Goal: Task Accomplishment & Management: Complete application form

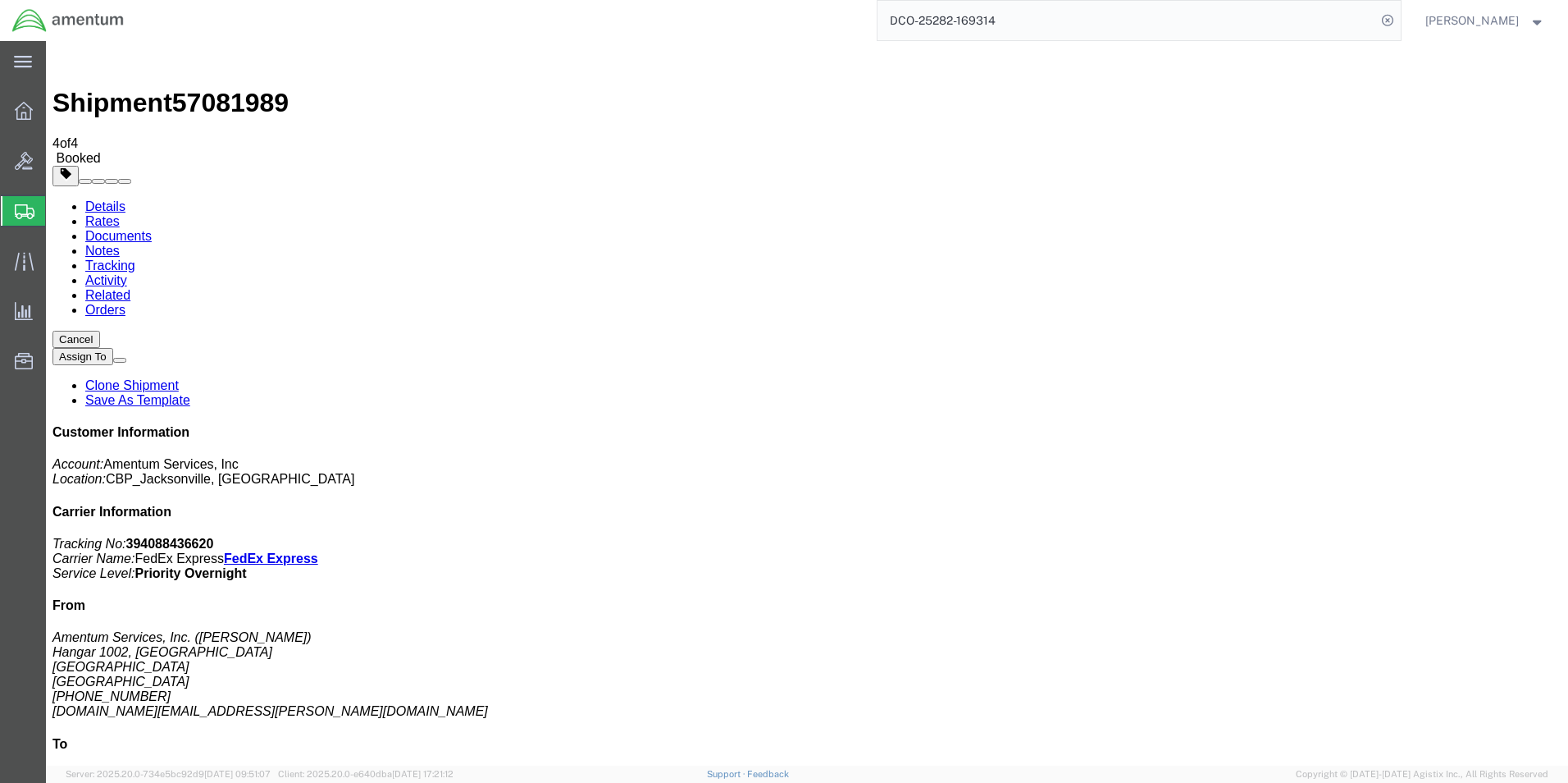
click at [0, 0] on span "Create Shipment" at bounding box center [0, 0] width 0 height 0
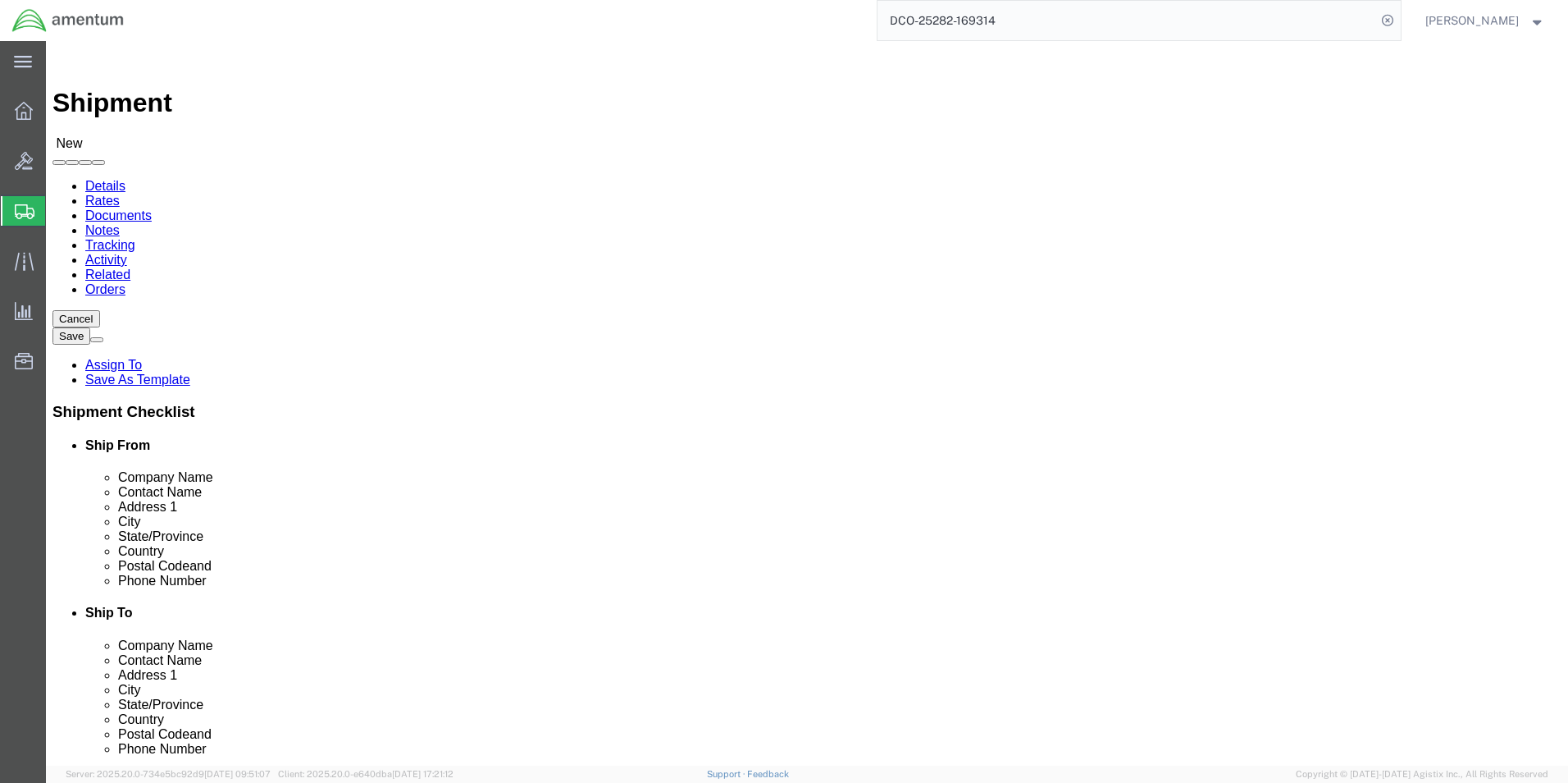
type input "eja"
select select "49930"
select select "FL"
click input "text"
type input "[PERSON_NAME]"
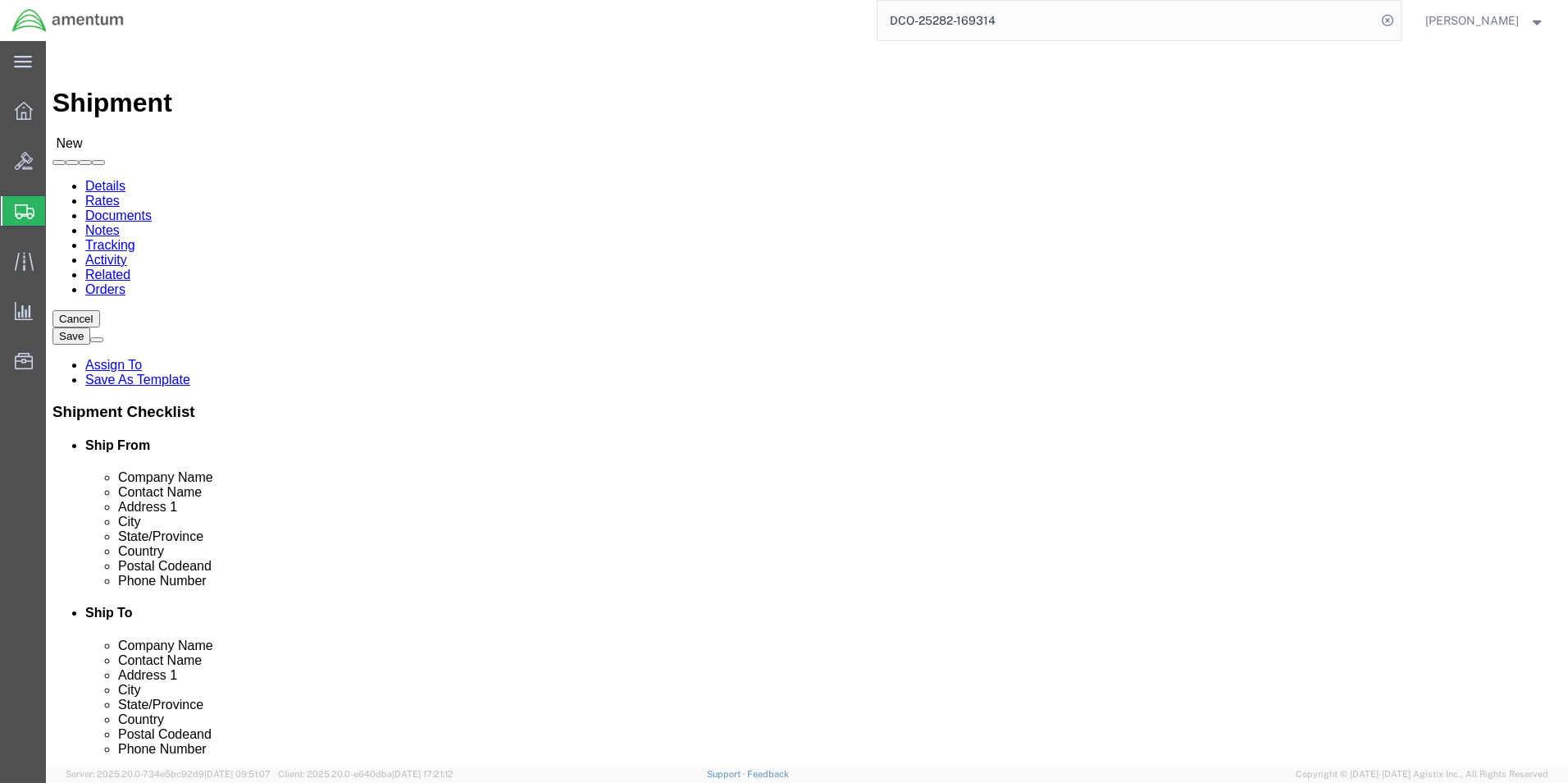
click input "text"
type input "[PHONE_NUMBER]"
click input "text"
type input "[DOMAIN_NAME][EMAIL_ADDRESS][PERSON_NAME][DOMAIN_NAME]"
type input "eho"
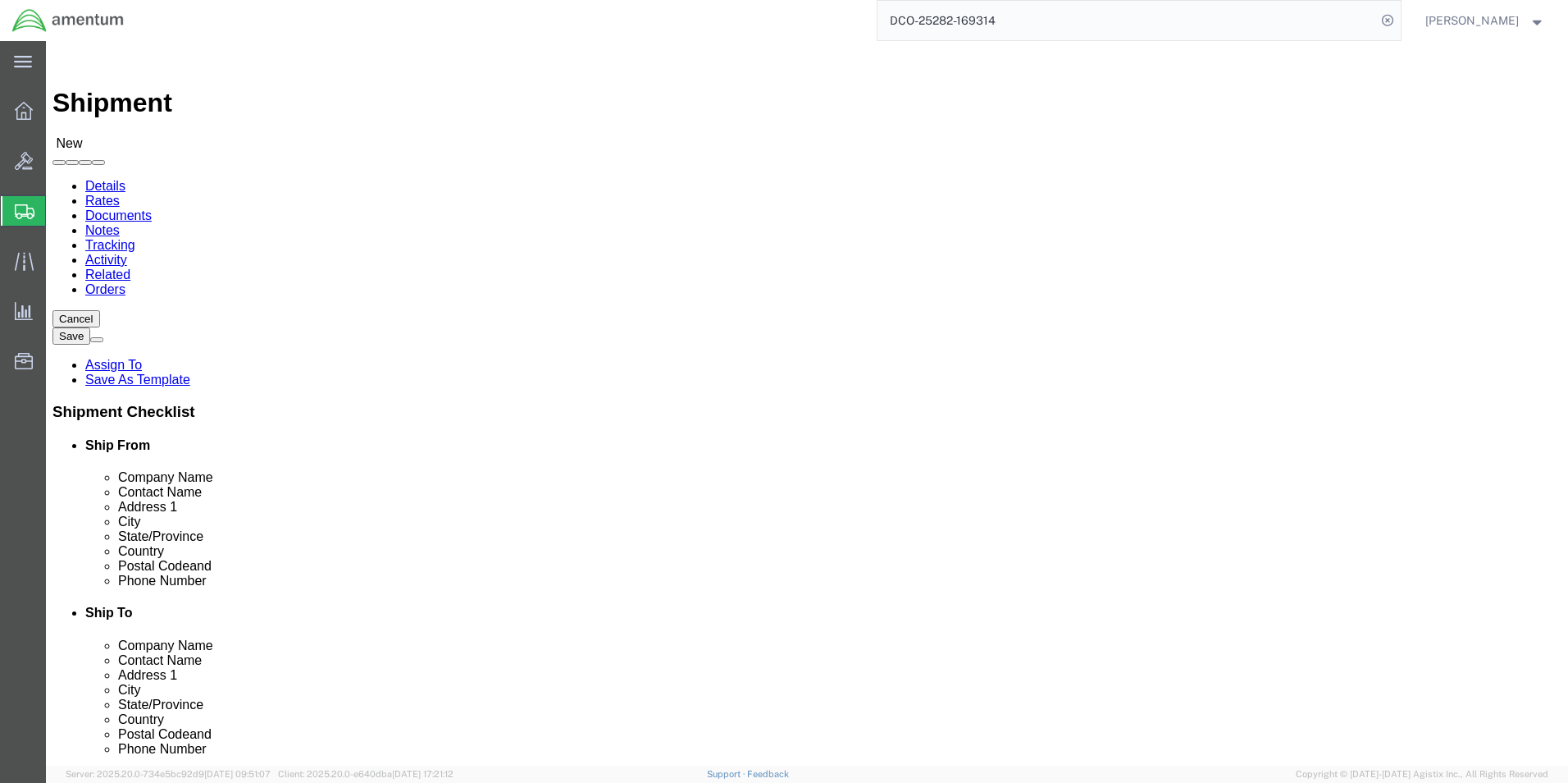
select select "49929"
select select "[GEOGRAPHIC_DATA]"
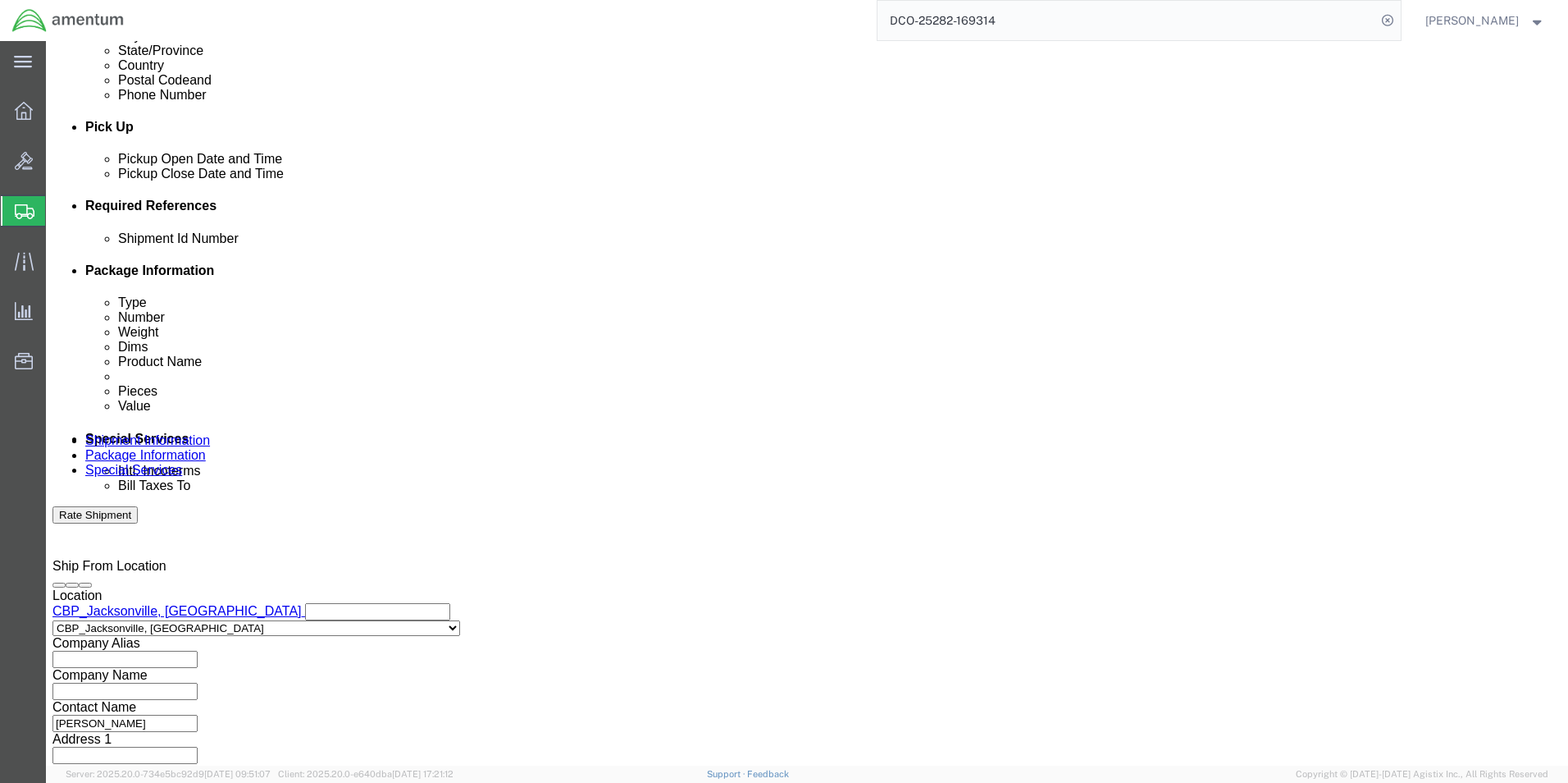
scroll to position [684, 0]
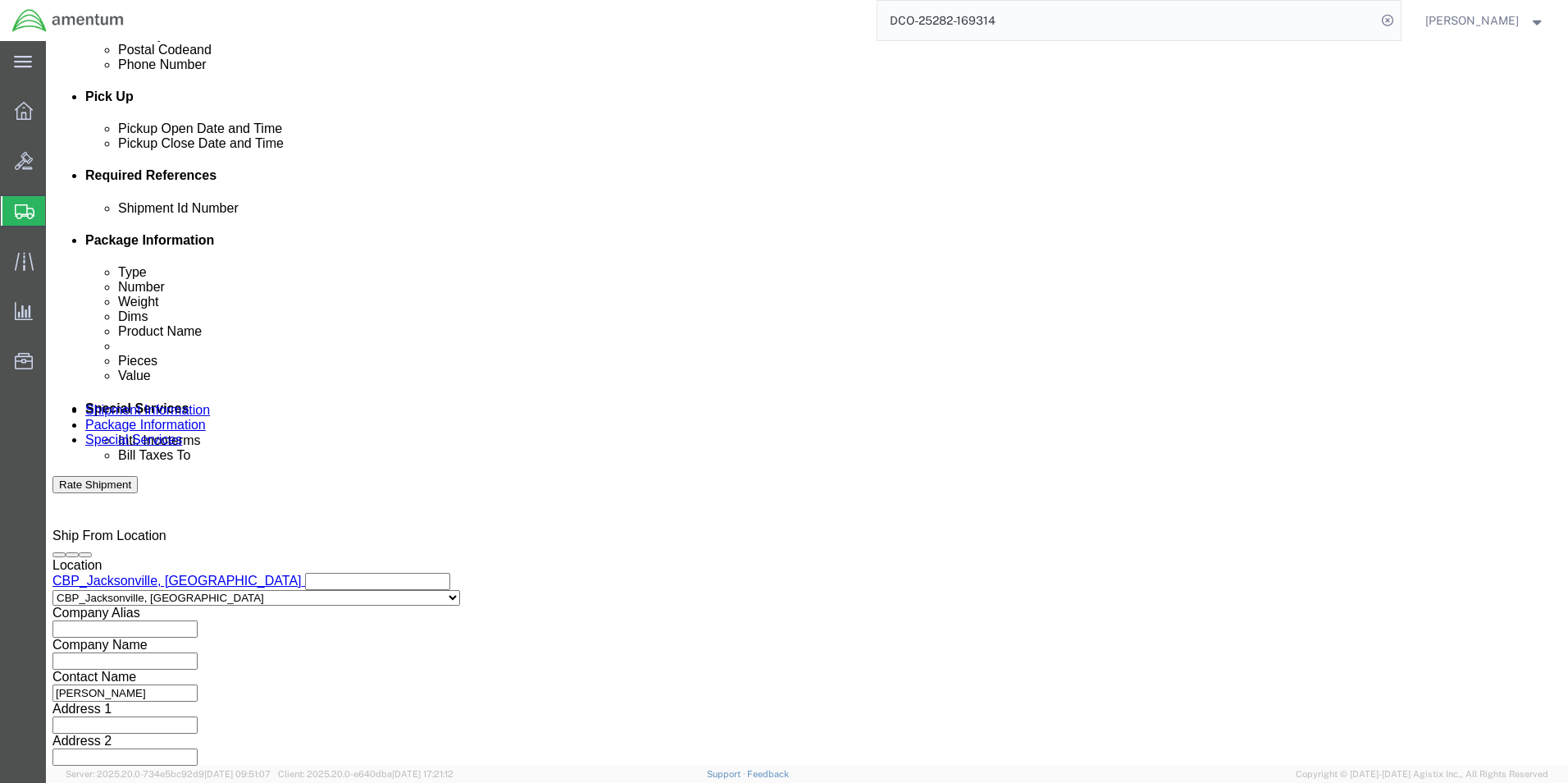
click input "text"
type input "6118.04.03.2219.000.EJA.0000"
click button "Add reference"
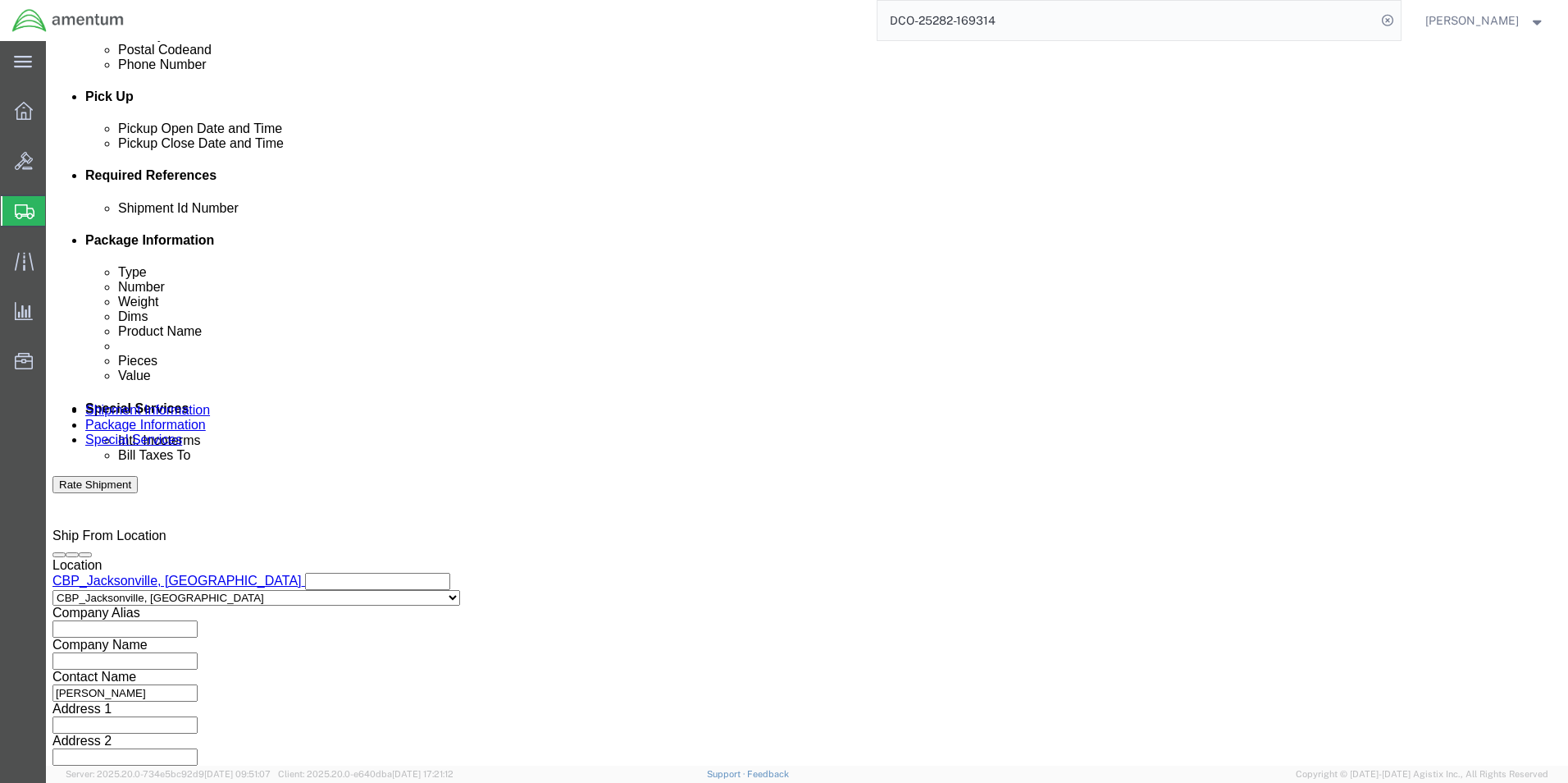
click select "Select Account Type Activity ID Airline Appointment Number ASN Batch Request # …"
select select "DEPT"
click select "Select Account Type Activity ID Airline Appointment Number ASN Batch Request # …"
click input "text"
type input "CBP"
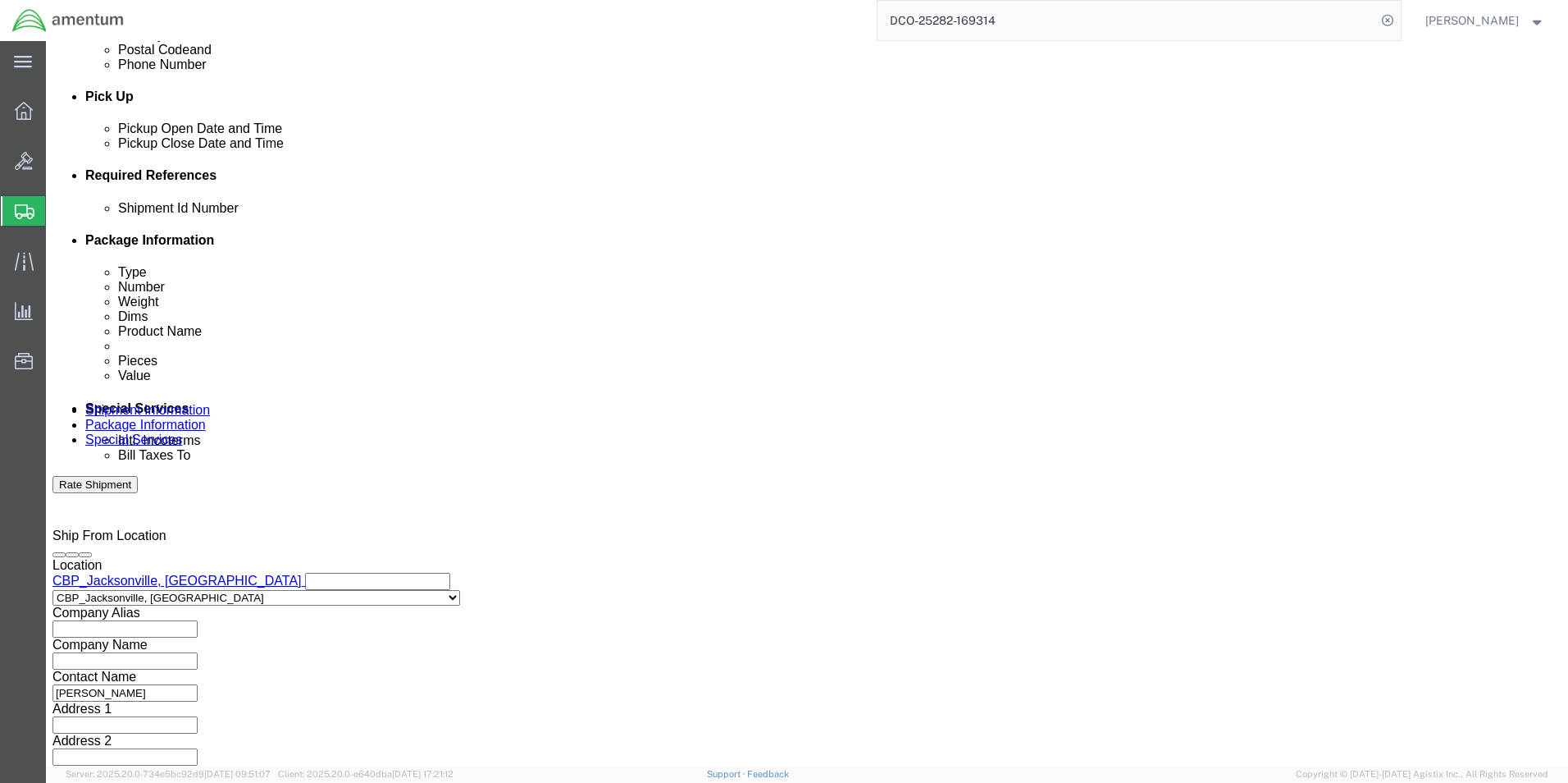
click button "Add reference"
click select "Select Account Type Activity ID Airline Appointment Number ASN Batch Request # …"
select select "CUSTREF"
click select "Select Account Type Activity ID Airline Appointment Number ASN Batch Request # …"
click div "Select Account Type Activity ID Airline Appointment Number ASN Batch Request # …"
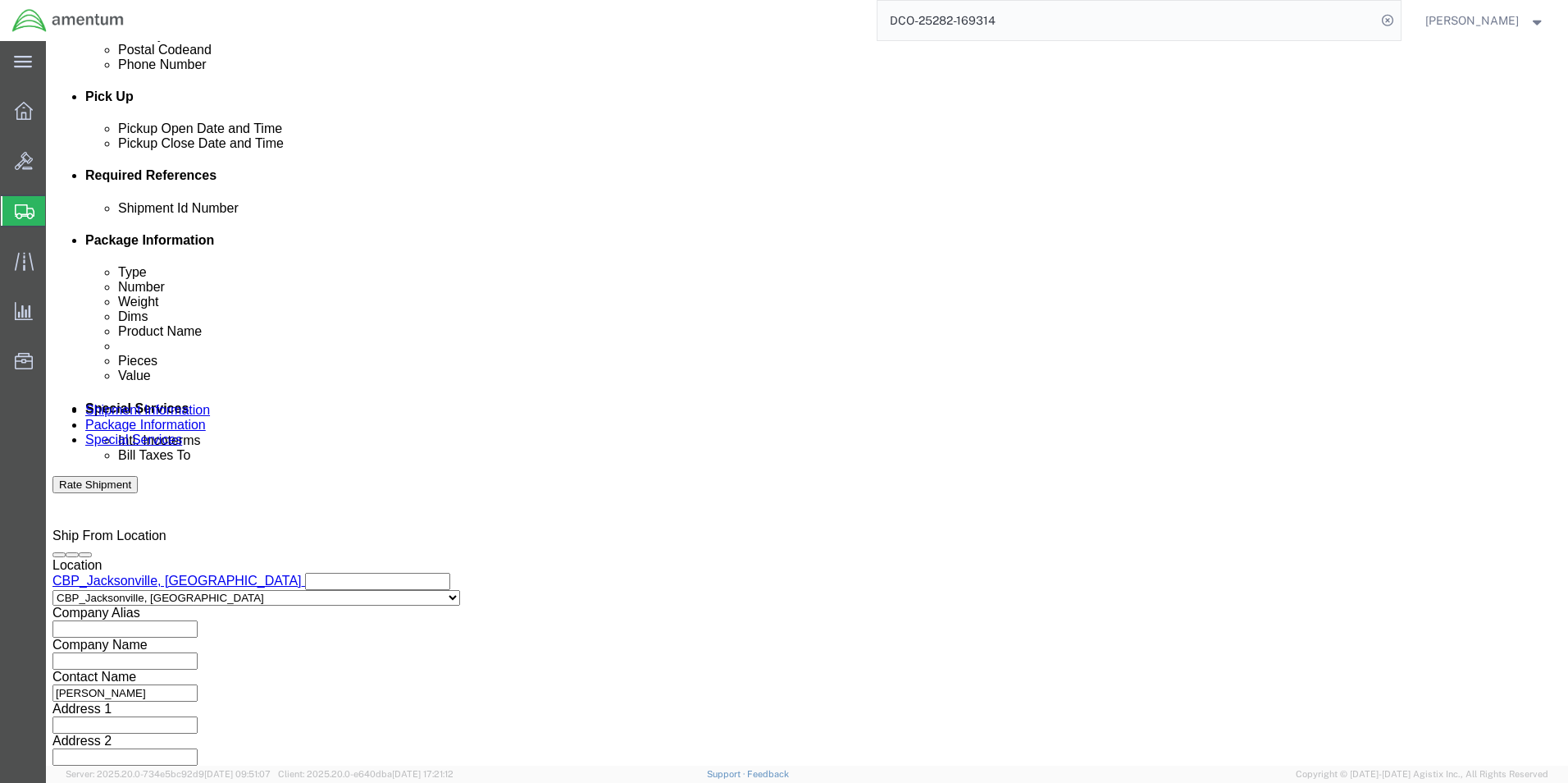
click input "text"
type input "LIFE RAFT"
click button "Continue"
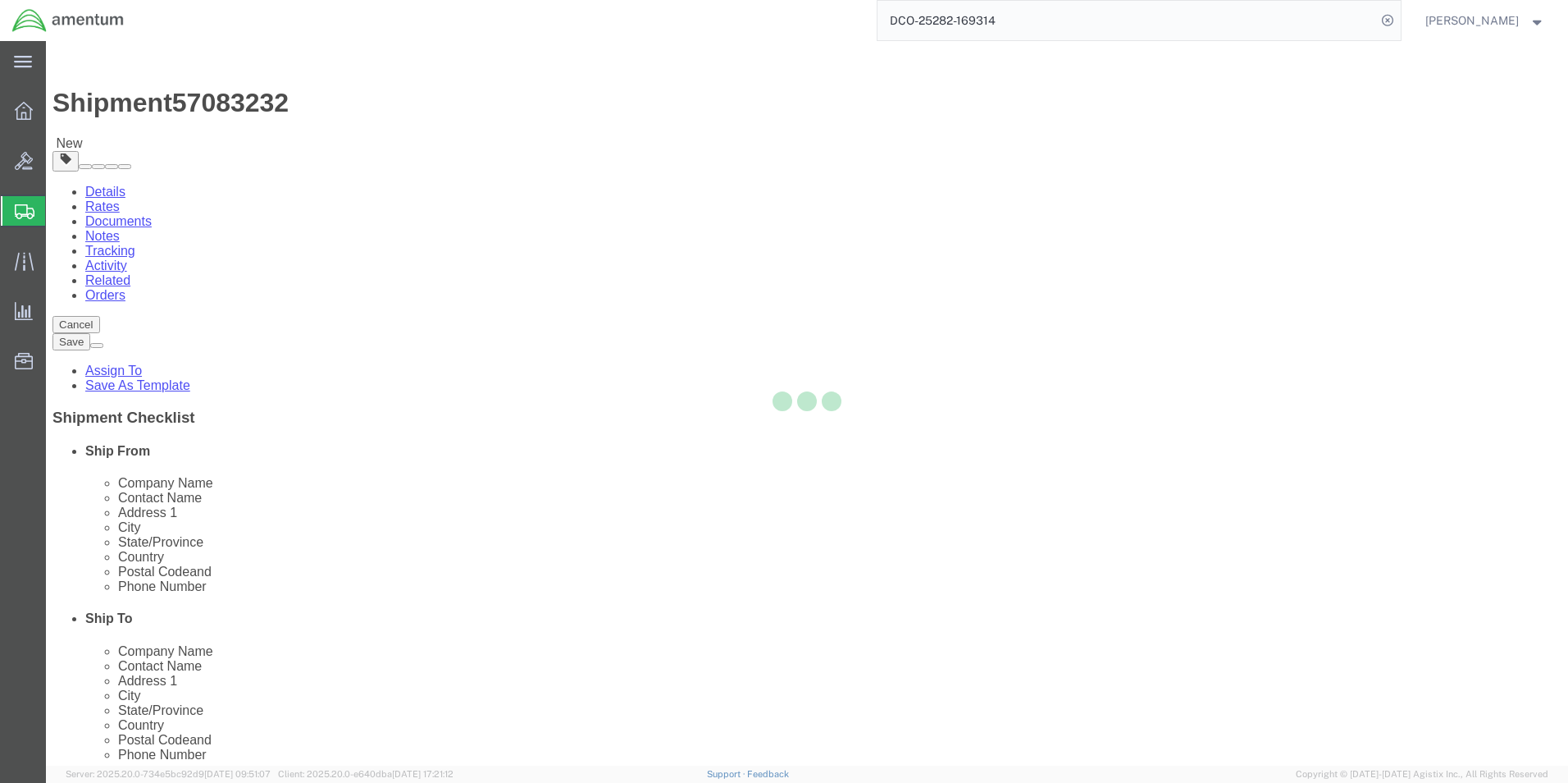
select select "CBOX"
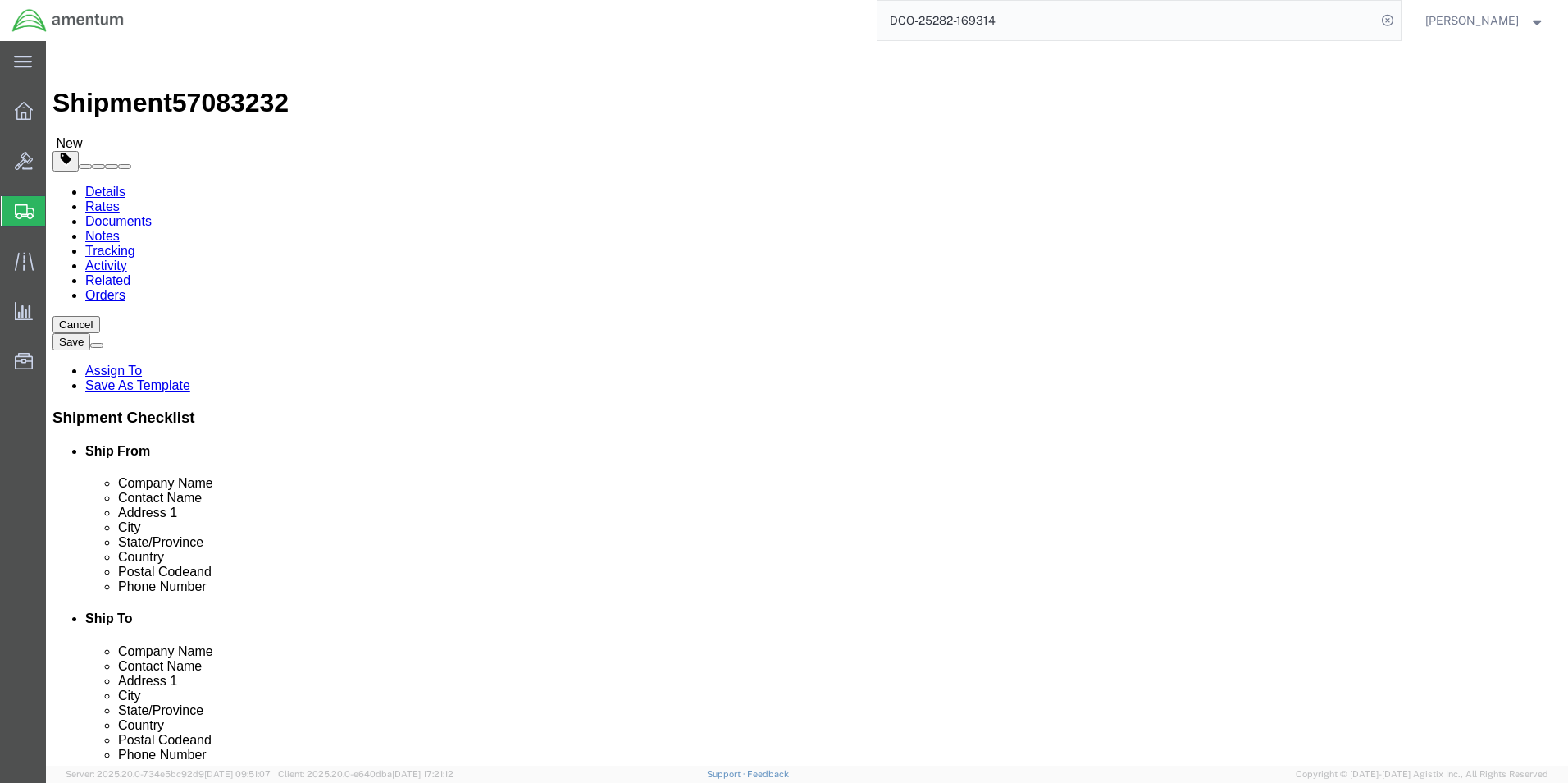
click input "text"
type input "36"
type input "24"
type input "12"
click input "0.00"
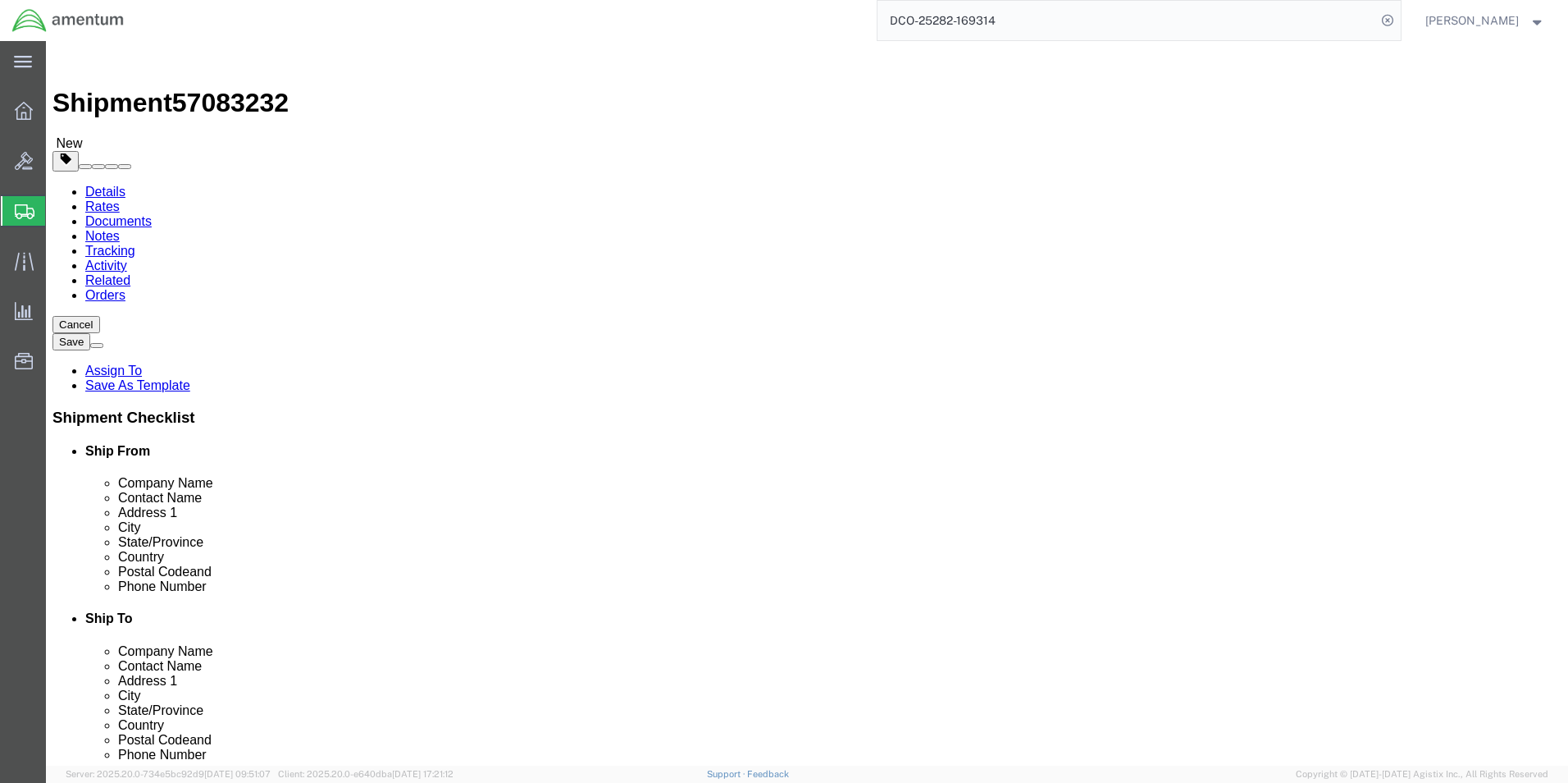
type input "70.00"
click span
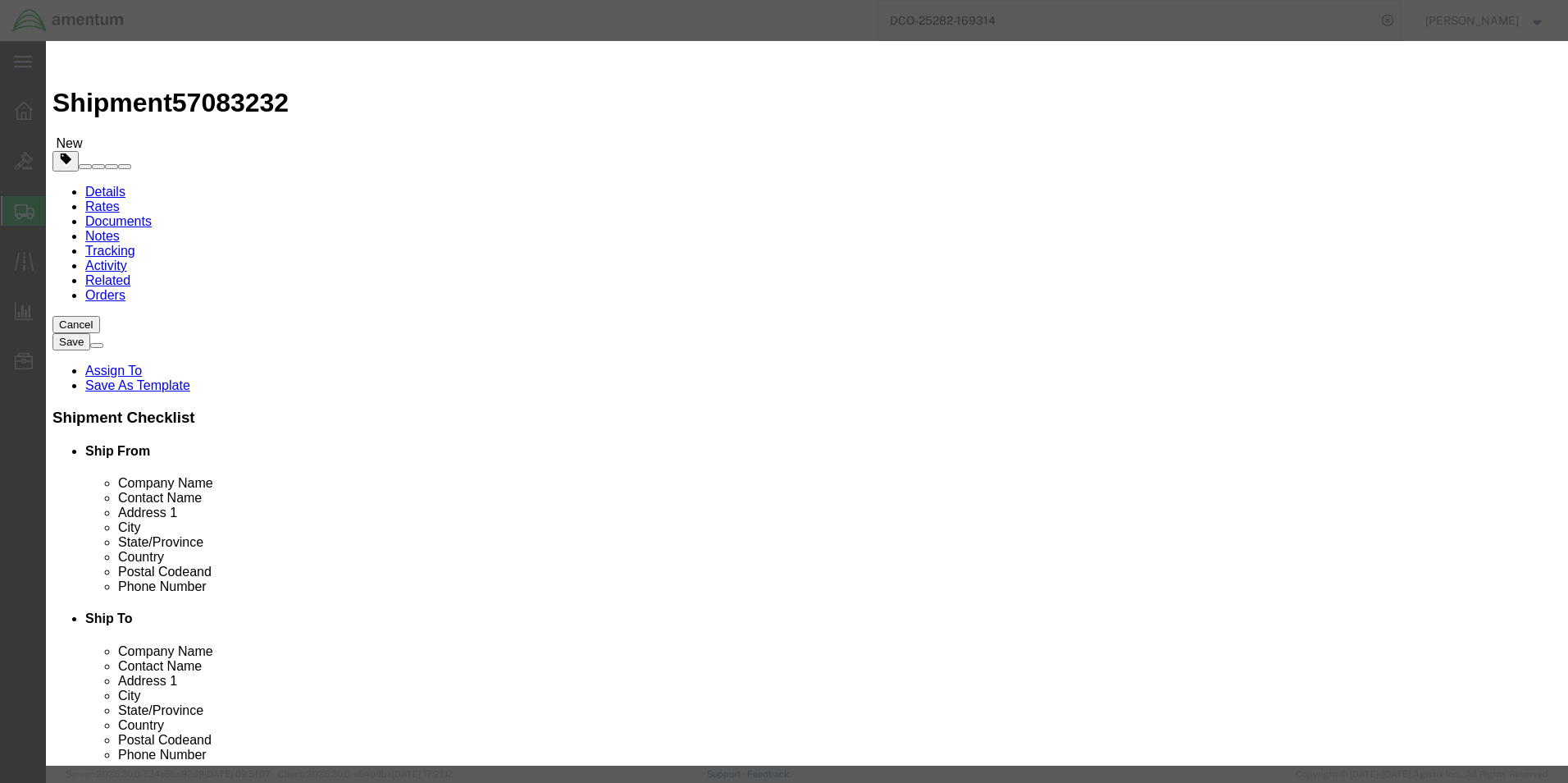
click input "text"
type input "LIFE RAFT"
click div "Commodity library Product Name LIFE RAFT LIFE RAFT Name: LIFE RAFT SYSTEM KIT, …"
click input "0"
type input "1"
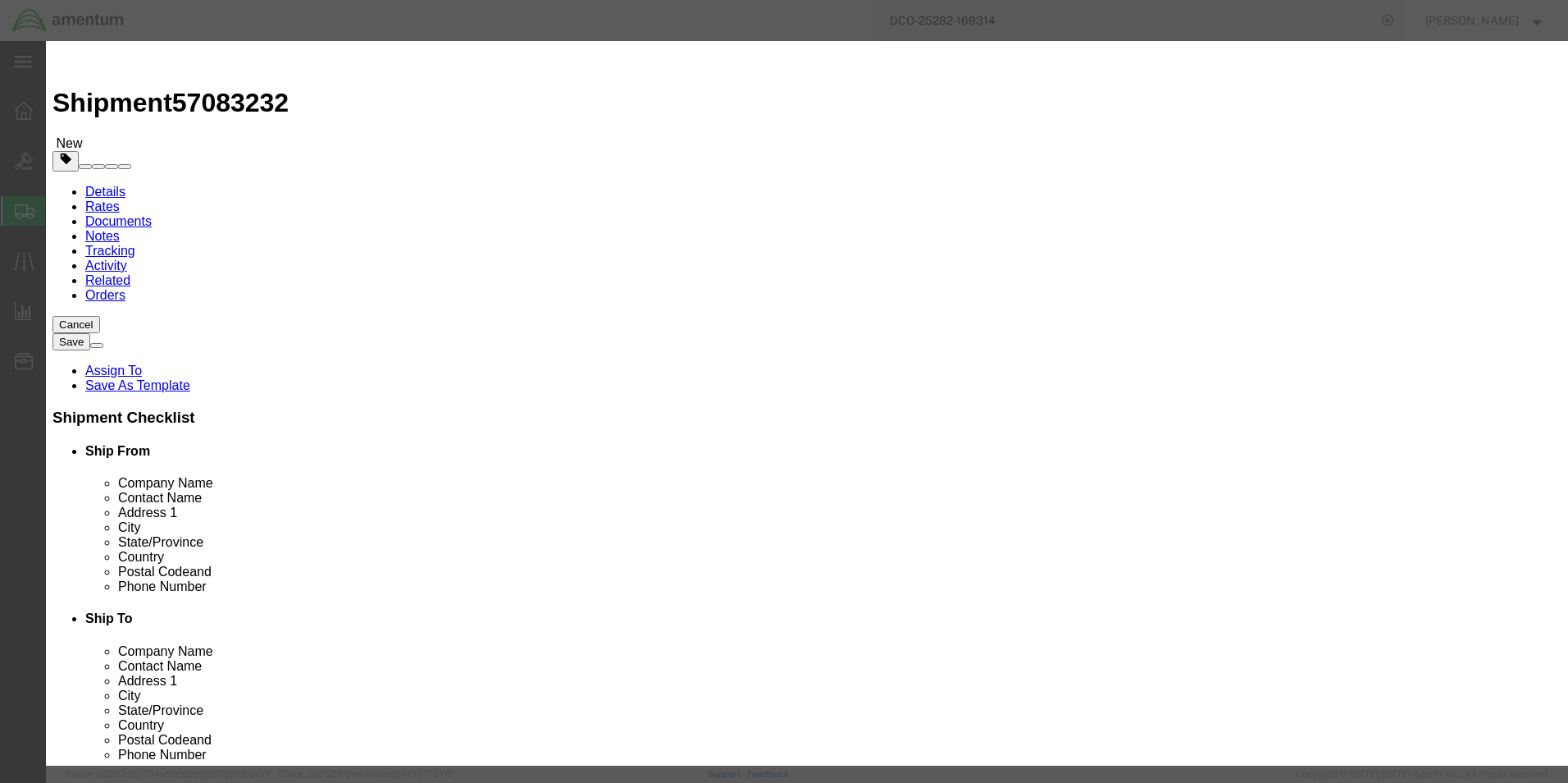
click input "text"
type input "10000"
click input "checkbox"
checkbox input "true"
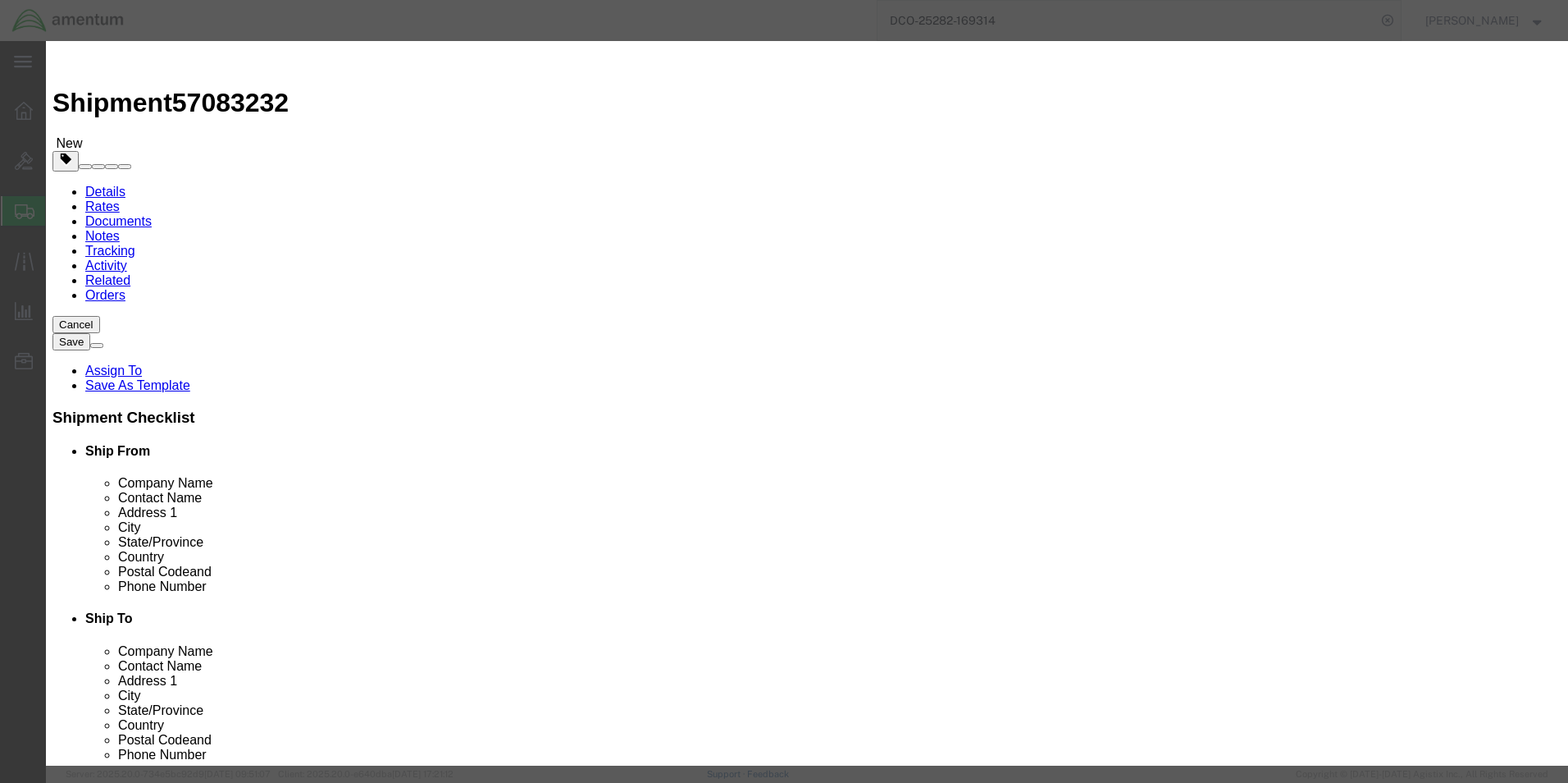
click input "text"
type input "Life-saving appliances, self-inflating"
click input "text"
type input "2990"
click select "Select 1 Explosive 1.1 Explosive 1.2 Explosive 1.3 Explosive 1.4 Explosive 1.5 …"
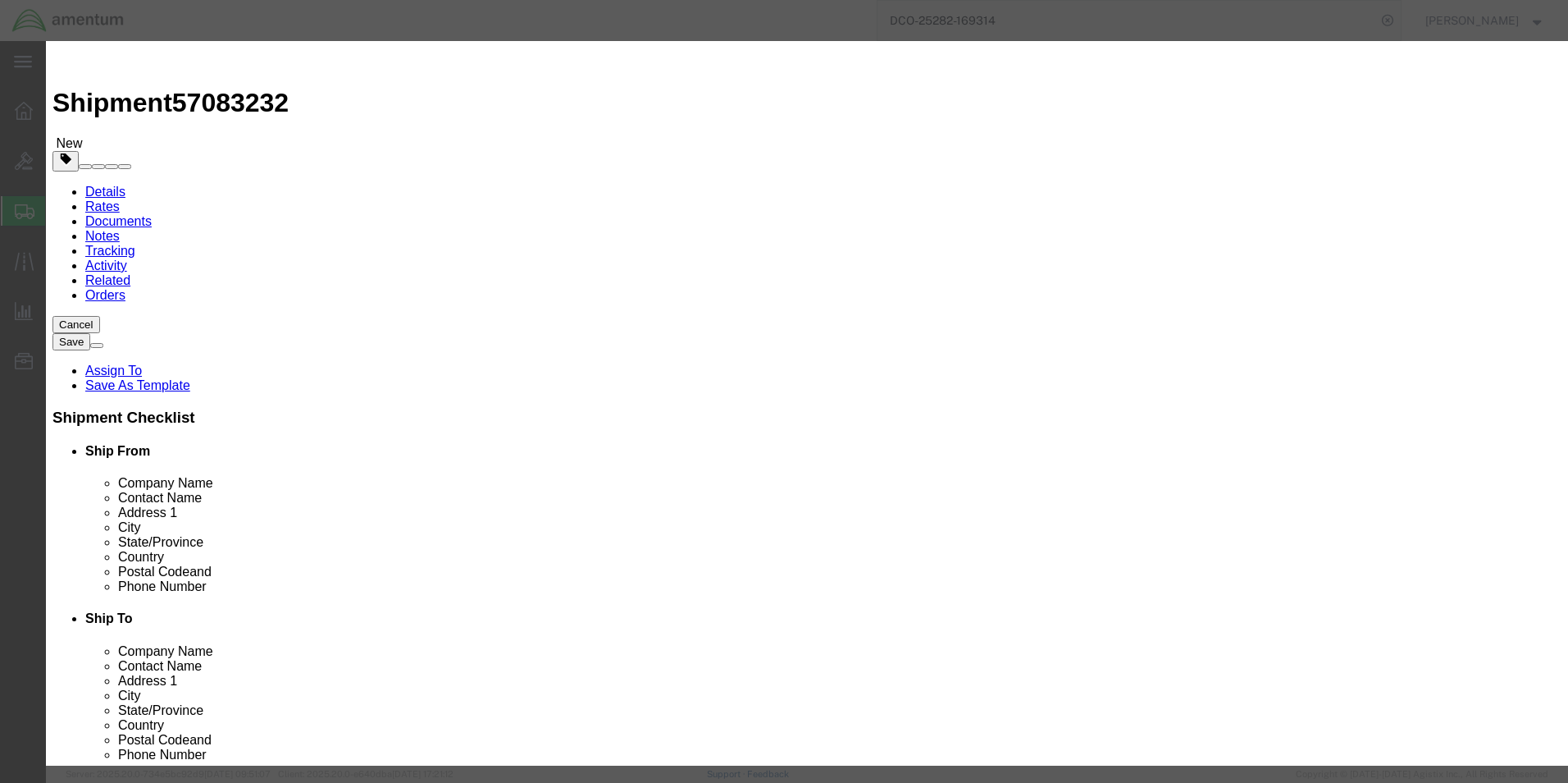
select select "9 Miscellaneous"
click select "Select 1 Explosive 1.1 Explosive 1.2 Explosive 1.3 Explosive 1.4 Explosive 1.5 …"
click input "text"
type input "1"
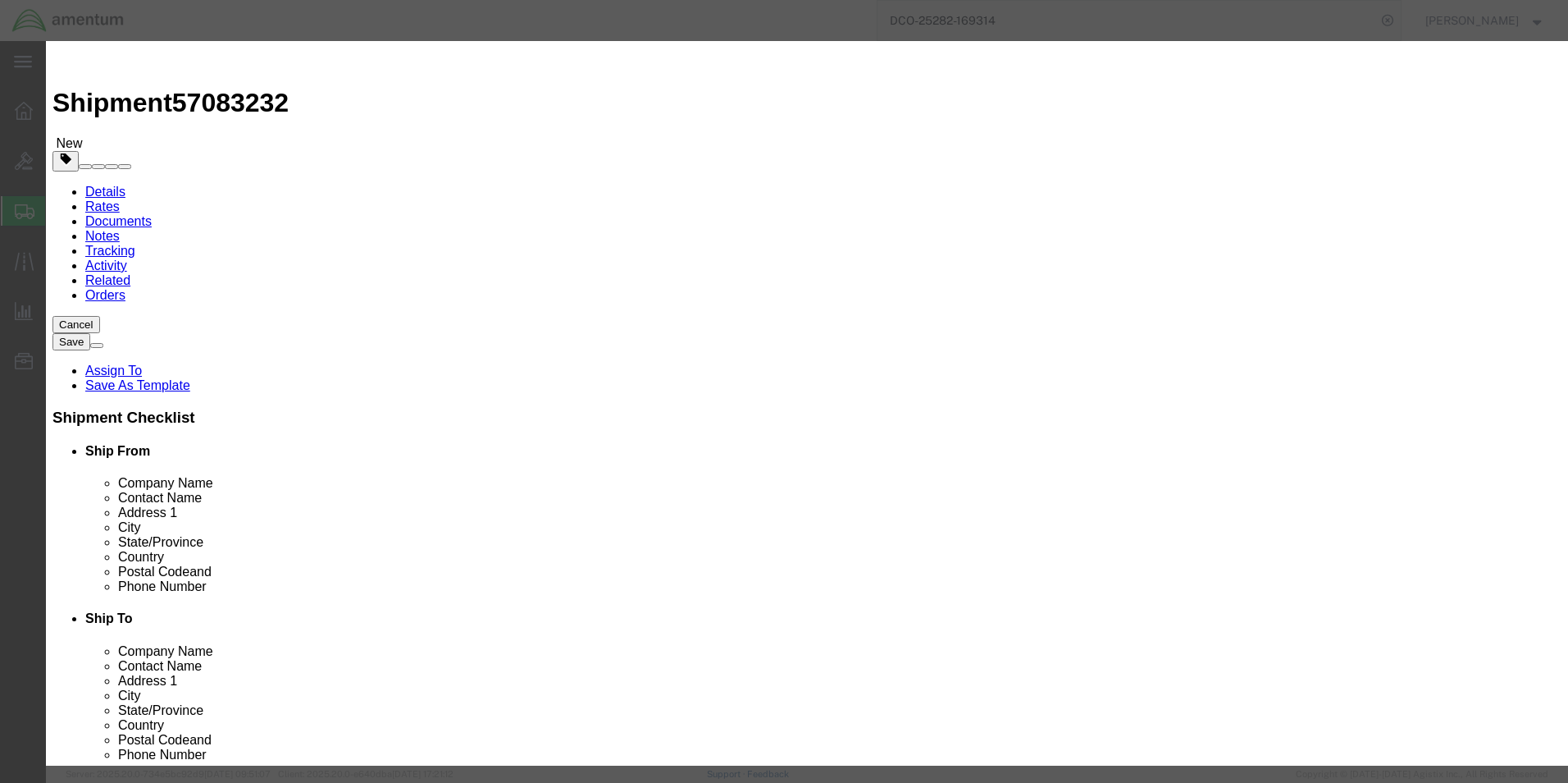
click select "Select 1 - Drums 2 - Reserved 3 - Jerricans 4 - Boxes 5 - Bags 6 - Composite Pa…"
select select "BOXES"
click select "Select 1 - Drums 2 - Reserved 3 - Jerricans 4 - Boxes 5 - Bags 6 - Composite Pa…"
click select "Container Material A - Steel (all types and surface treatments) B - Aluminum C …"
select select "FIBERBOARD"
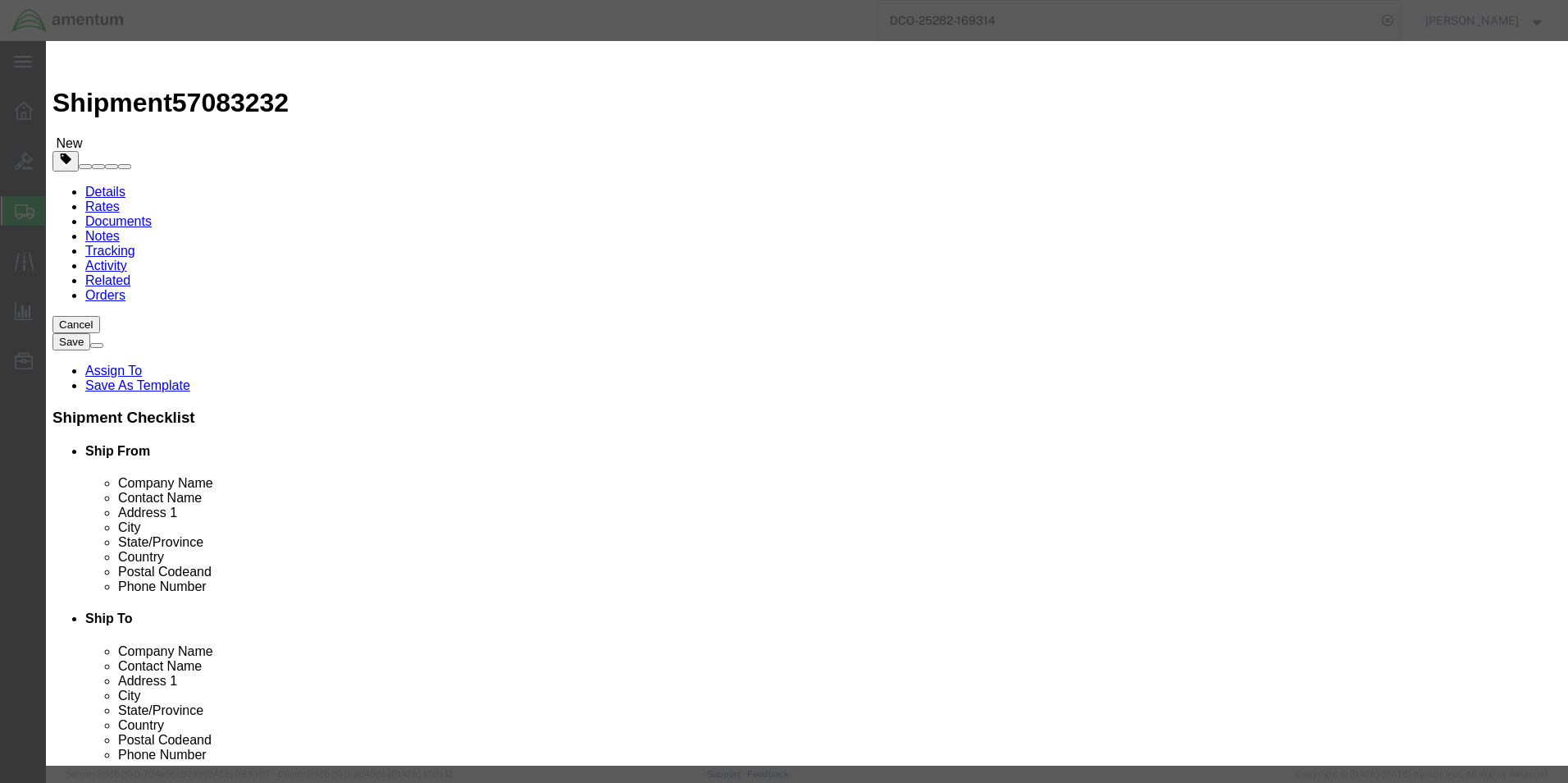
click select "Container Material A - Steel (all types and surface treatments) B - Aluminum C …"
click input "text"
type input "955"
click input "text"
type input "31.75"
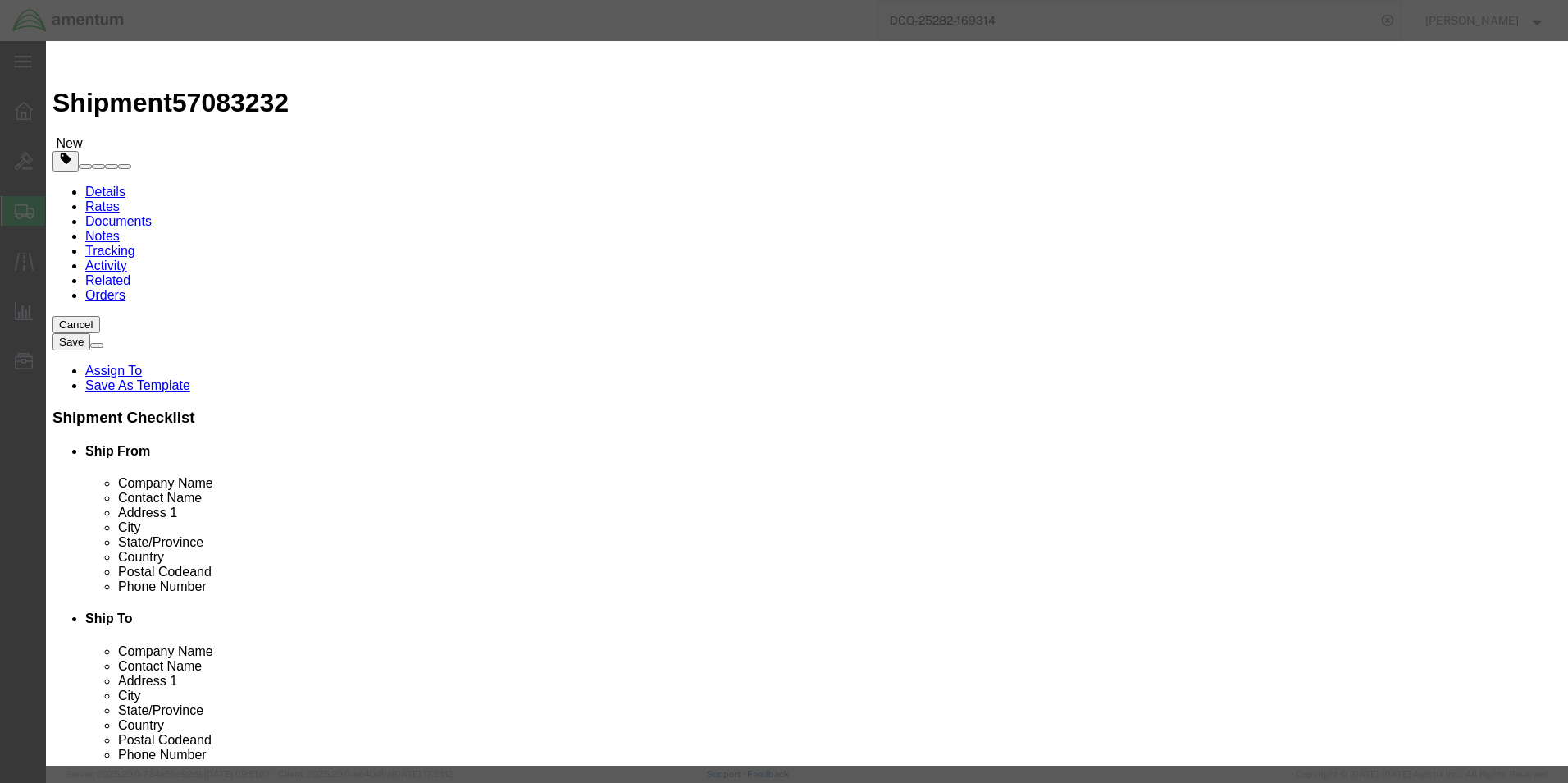
click input "text"
click select "Select kgs lbs"
select select "KGS"
click select "Select kgs lbs"
click input "text"
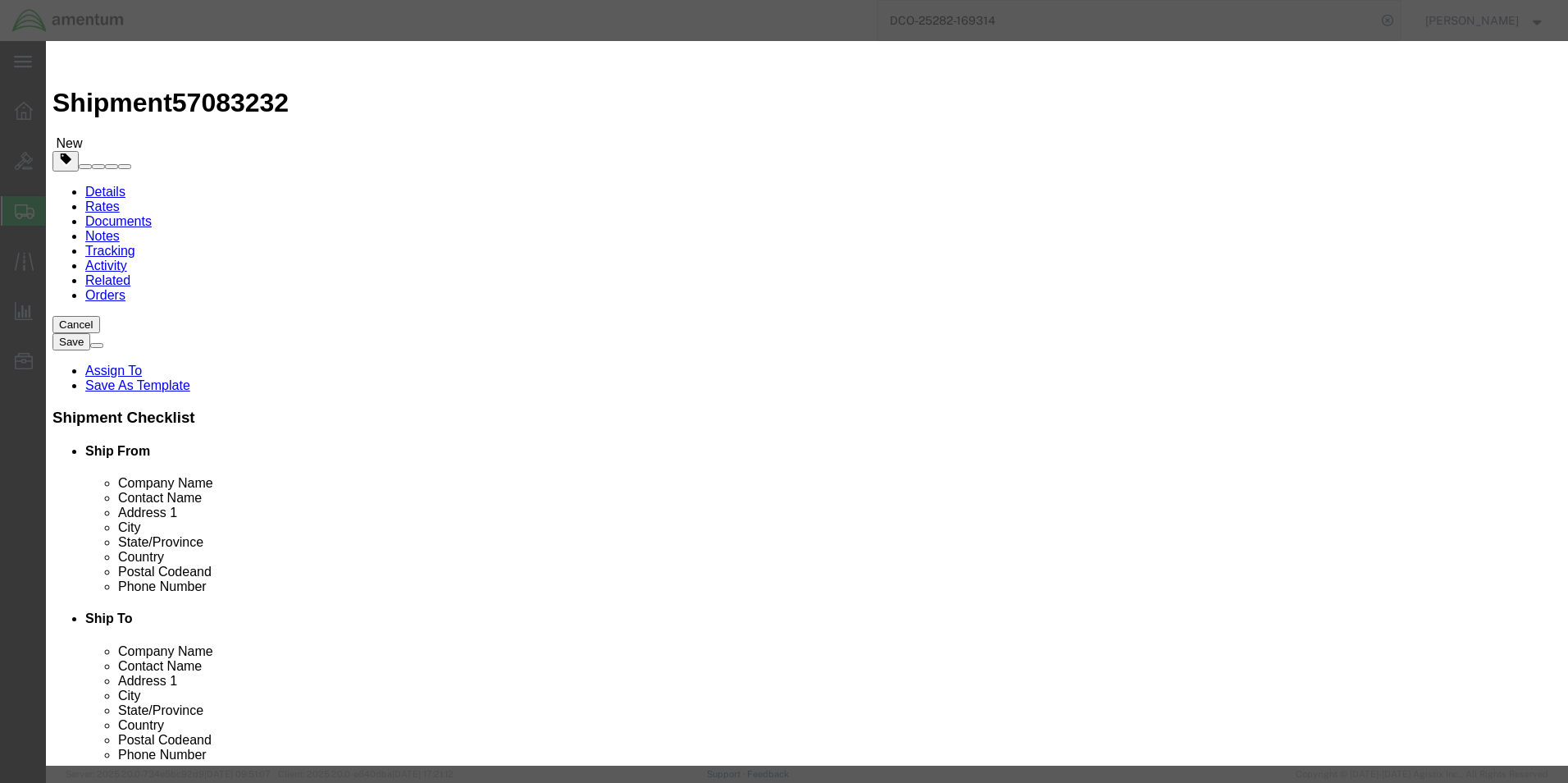
type input "31.75"
click select "Select curies gallons kgs lbs liters milliliters"
select select "KGS"
click select "Select curies gallons kgs lbs liters milliliters"
click input "text"
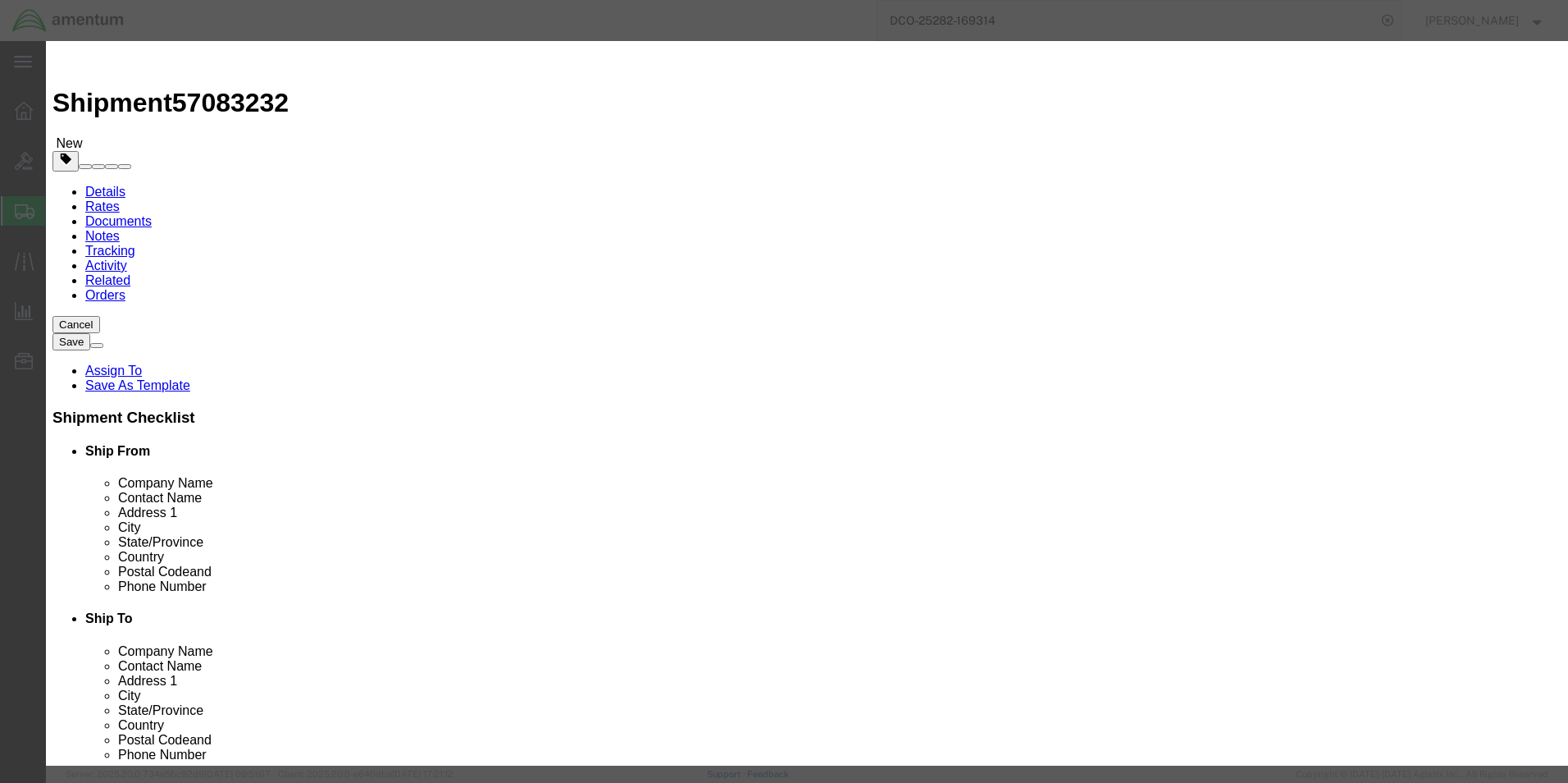
type input "chemtrec"
select select "US"
type input "chemtrec"
type input "8004249300"
click div "Commodity library Product Name LIFE RAFT LIFE RAFT Pieces 1 Select Bag Barrels …"
